Goal: Find specific page/section: Find specific page/section

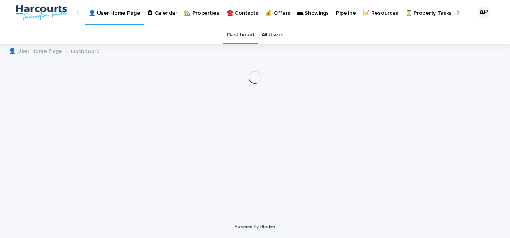
click at [200, 17] on link "🏡 Properties" at bounding box center [202, 12] width 42 height 25
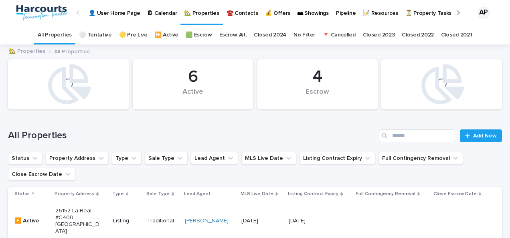
click at [203, 10] on p "🏡 Properties" at bounding box center [201, 8] width 35 height 17
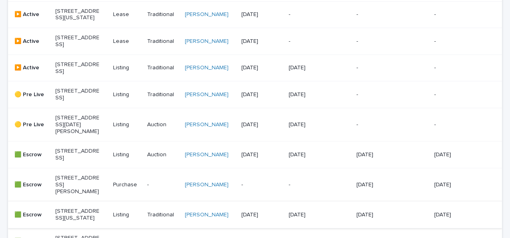
scroll to position [401, 0]
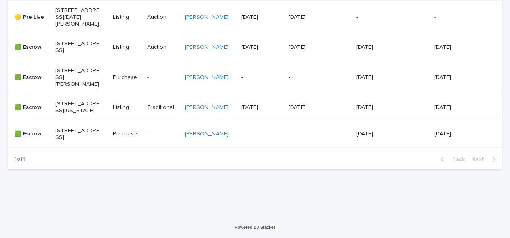
click at [67, 54] on p "[STREET_ADDRESS]" at bounding box center [77, 48] width 45 height 14
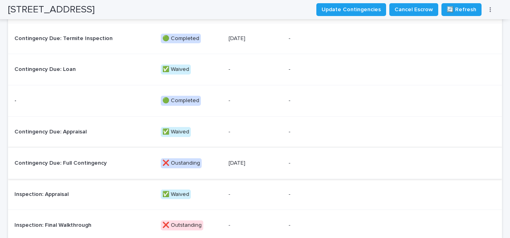
scroll to position [441, 0]
